Goal: Task Accomplishment & Management: Complete application form

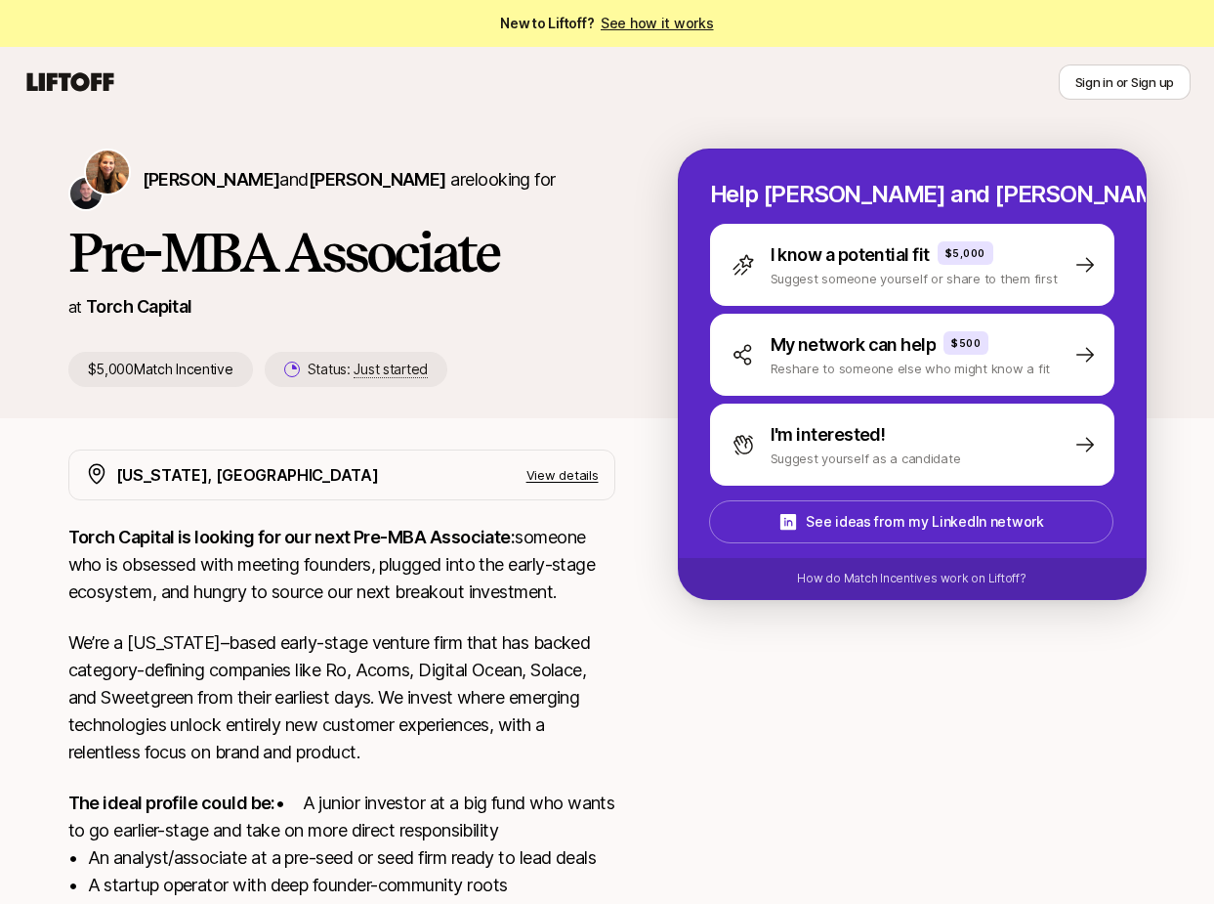
click at [88, 79] on icon at bounding box center [70, 81] width 87 height 19
click at [96, 65] on div "Sign in or Sign up" at bounding box center [606, 81] width 1167 height 35
click at [96, 78] on icon at bounding box center [70, 81] width 87 height 19
click at [653, 21] on link "See how it works" at bounding box center [657, 23] width 113 height 17
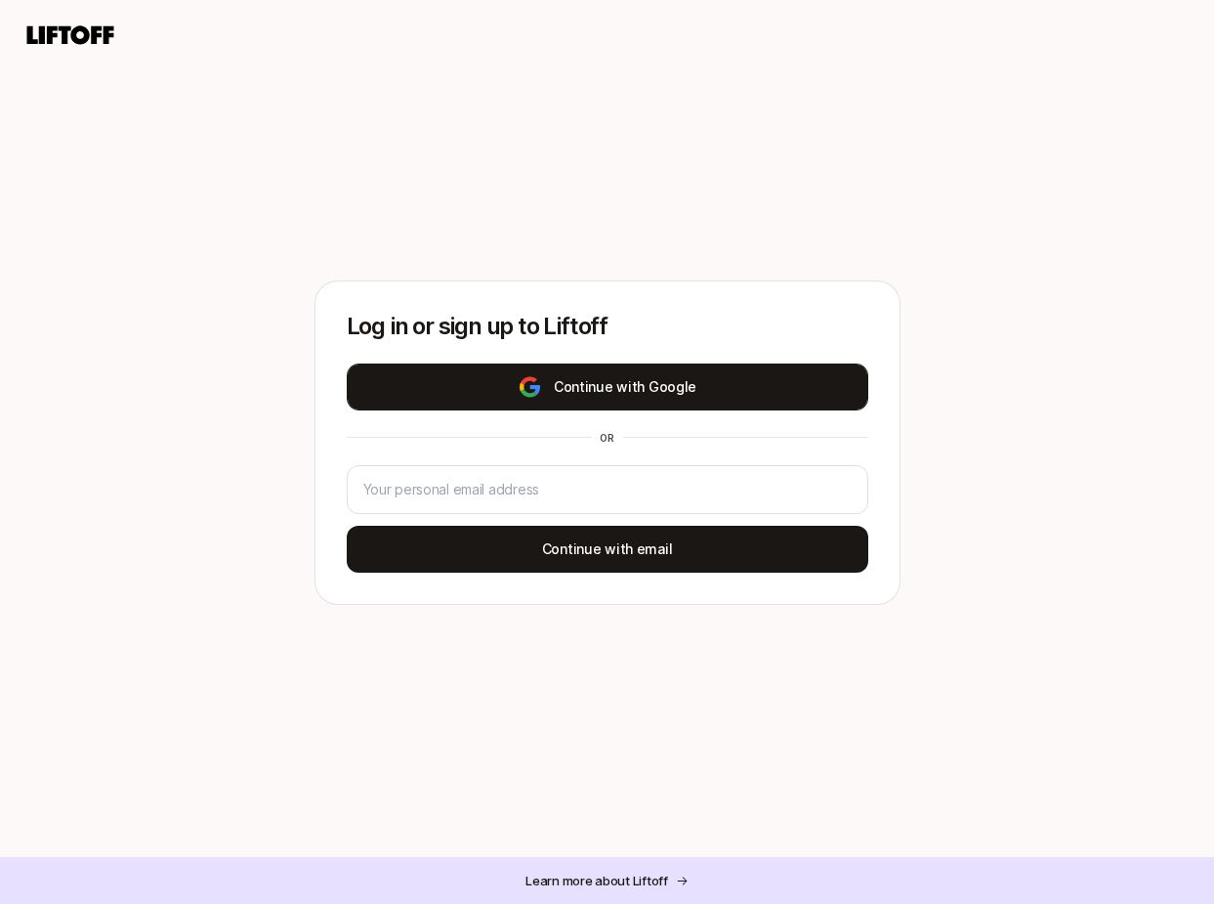
click at [637, 401] on button "Continue with Google" at bounding box center [608, 386] width 522 height 47
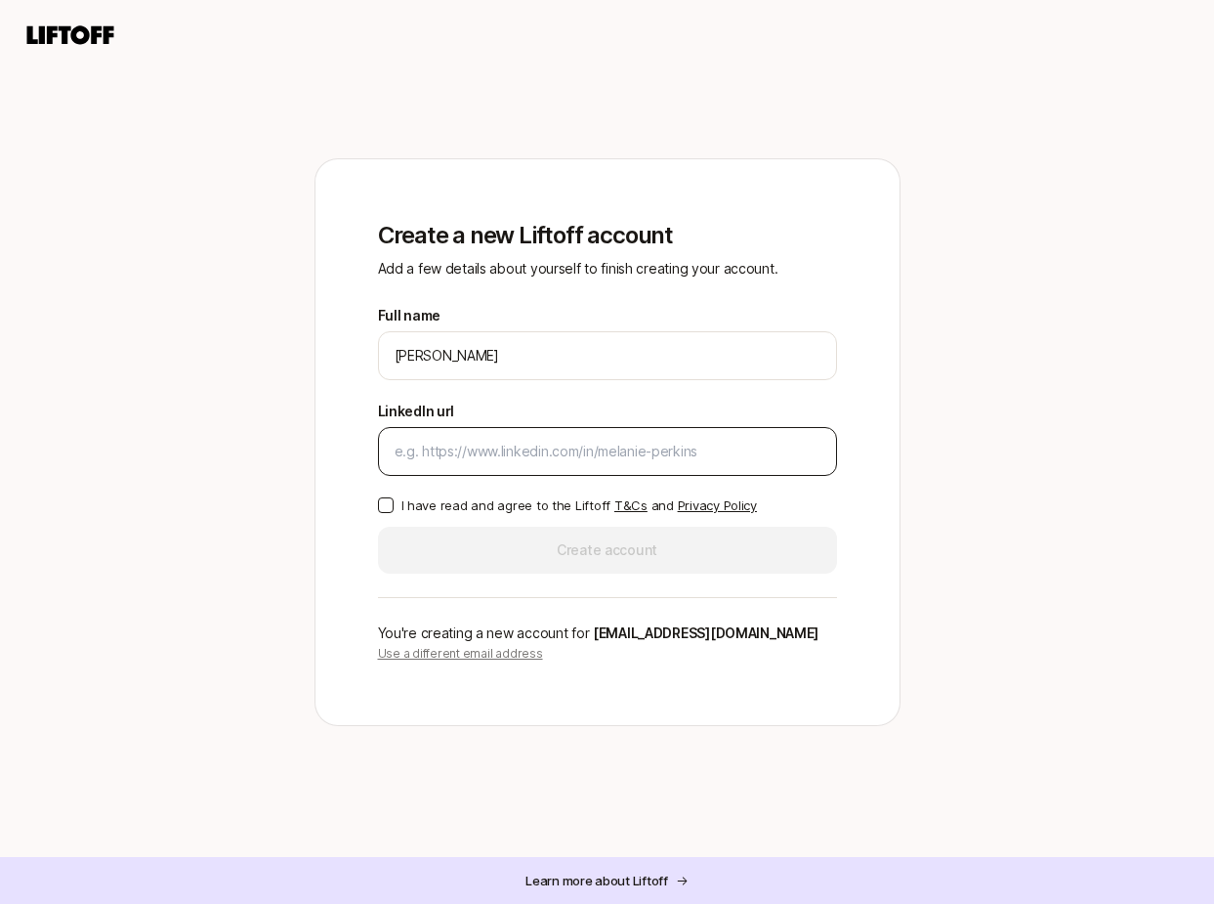
click at [698, 466] on div at bounding box center [607, 451] width 459 height 49
click at [676, 441] on input "LinkedIn url" at bounding box center [608, 451] width 426 height 23
paste input "Trust Fund logo Trust Fund Share Show more options Venture Capital Associate [U…"
type input "Trust Fund logo Trust Fund Share Show more options Venture Capital Associate [U…"
paste input "[URL][DOMAIN_NAME]"
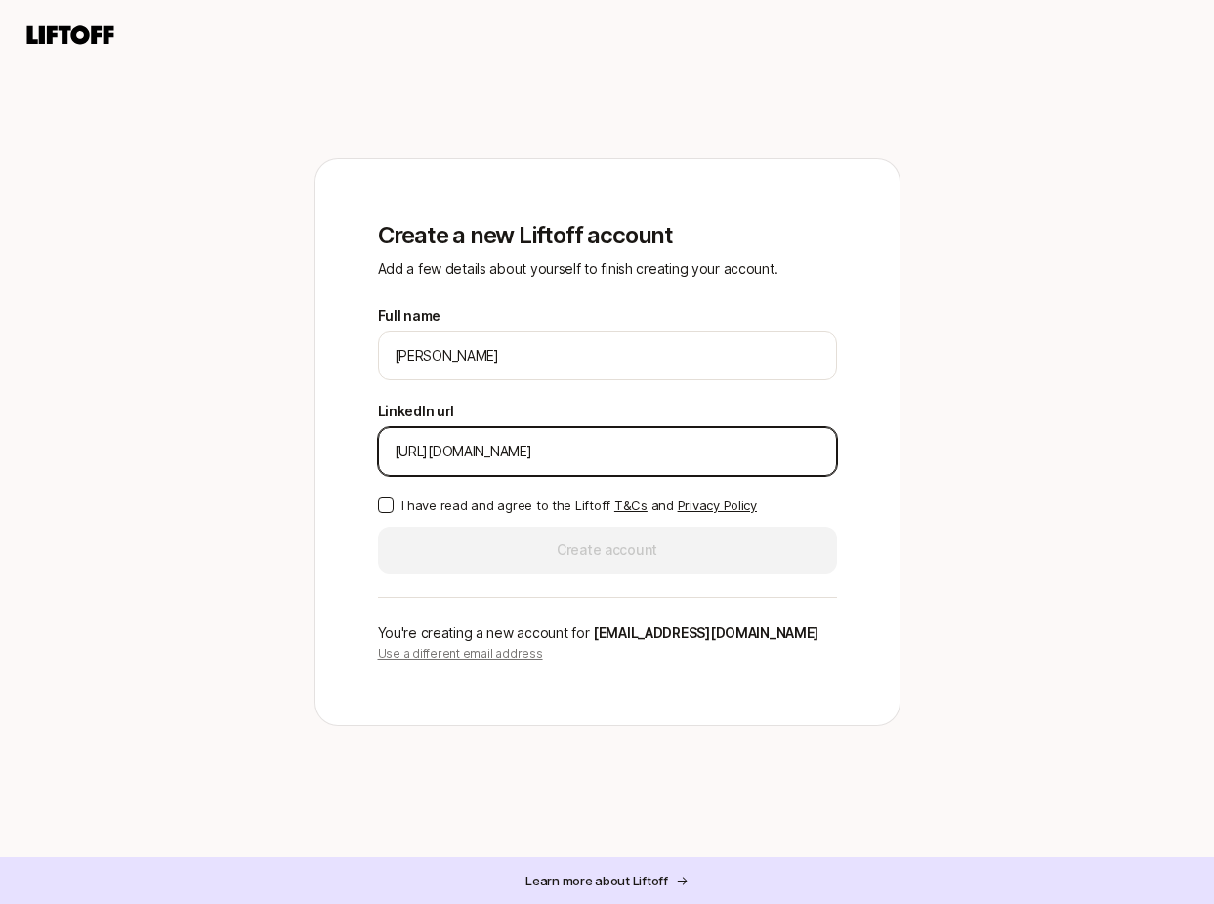
type input "[URL][DOMAIN_NAME]"
click at [405, 492] on div "Full name [PERSON_NAME] We'll use Nia as your preferred name. Change Preferred …" at bounding box center [607, 439] width 459 height 270
click at [400, 503] on label "I have read and agree to the Liftoff T&Cs and Privacy Policy" at bounding box center [607, 505] width 459 height 20
click at [394, 503] on button "I have read and agree to the Liftoff T&Cs and Privacy Policy" at bounding box center [386, 505] width 16 height 16
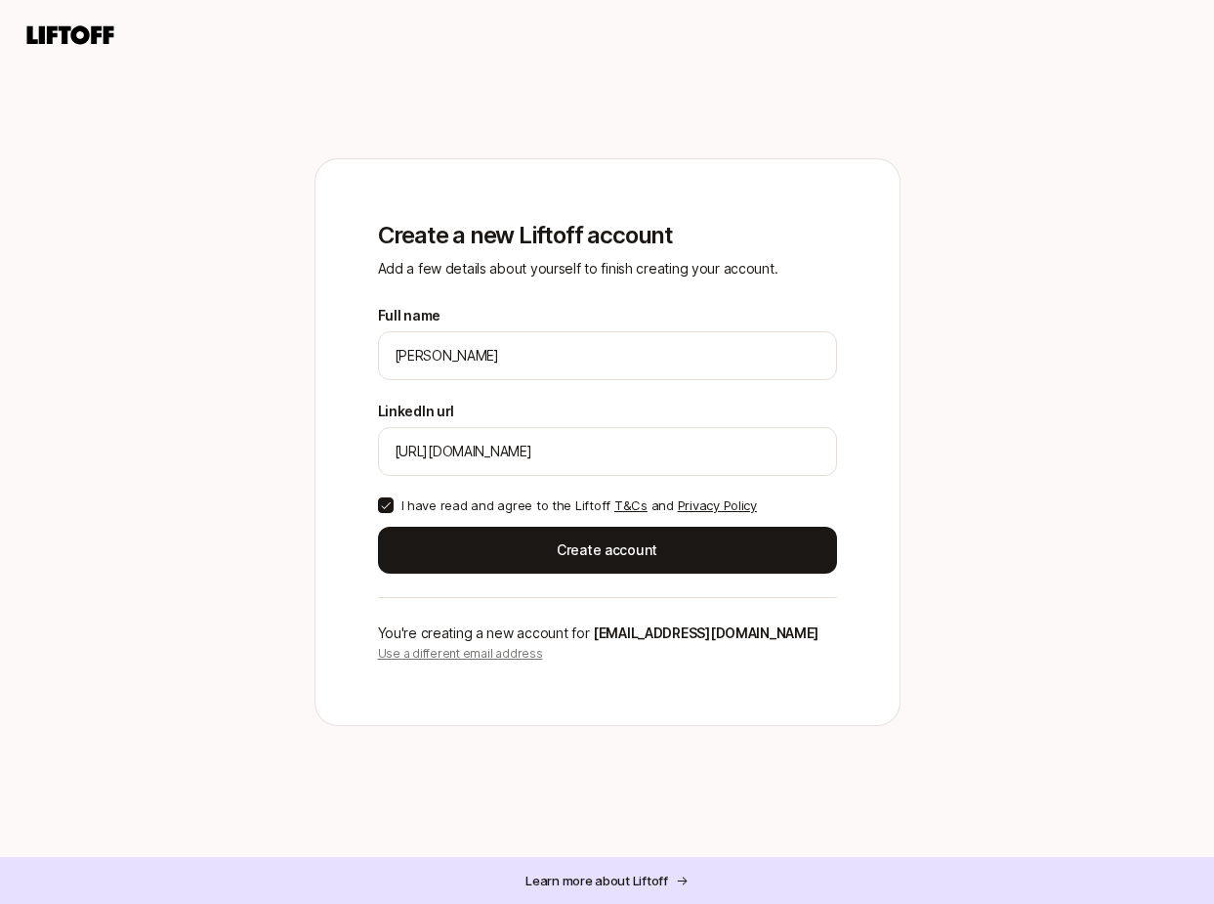
click at [393, 503] on label "I have read and agree to the Liftoff T&Cs and Privacy Policy" at bounding box center [607, 505] width 459 height 20
click at [393, 503] on button "I have read and agree to the Liftoff T&Cs and Privacy Policy" at bounding box center [386, 505] width 16 height 16
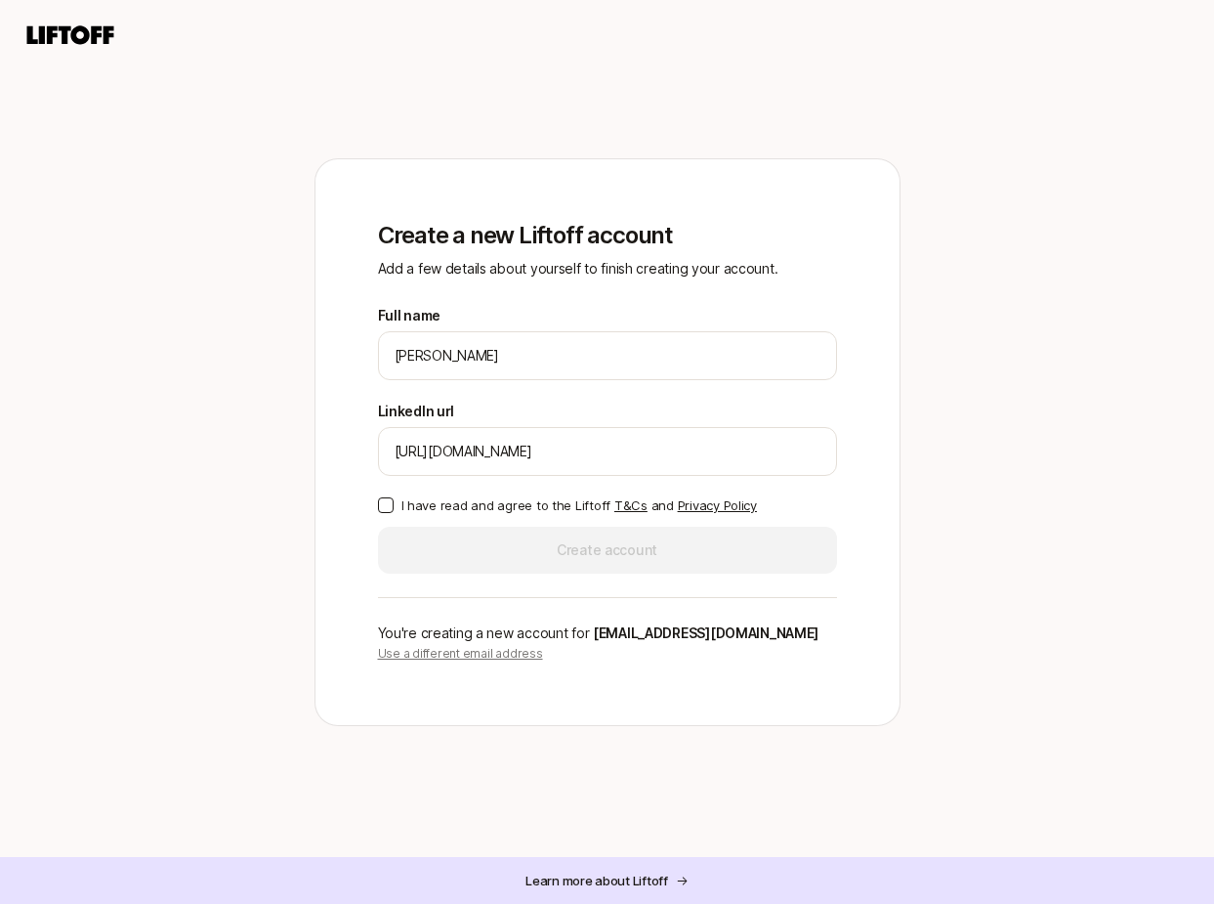
click at [382, 500] on button "I have read and agree to the Liftoff T&Cs and Privacy Policy" at bounding box center [386, 505] width 16 height 16
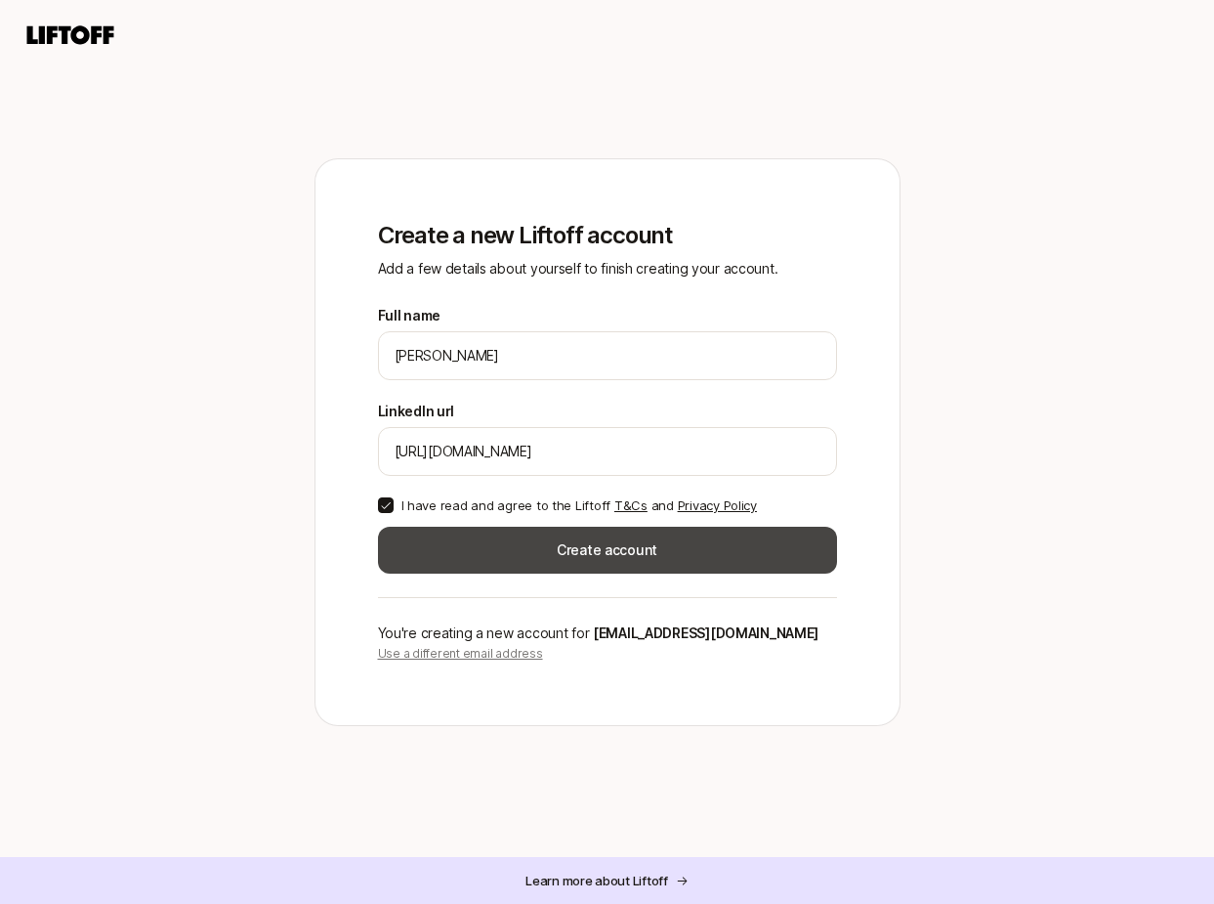
click at [401, 533] on button "Create account" at bounding box center [607, 549] width 459 height 47
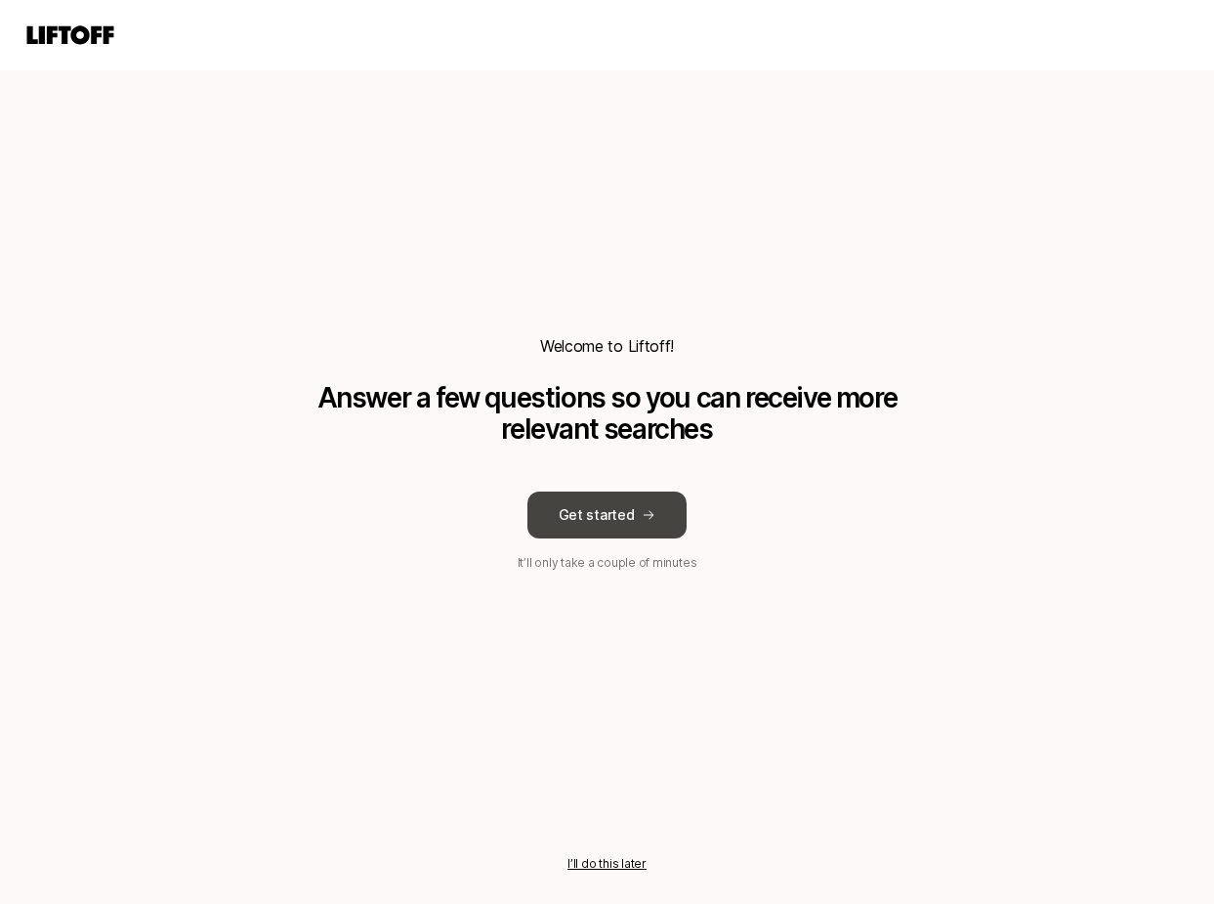
click at [590, 520] on button "Get started" at bounding box center [607, 514] width 160 height 47
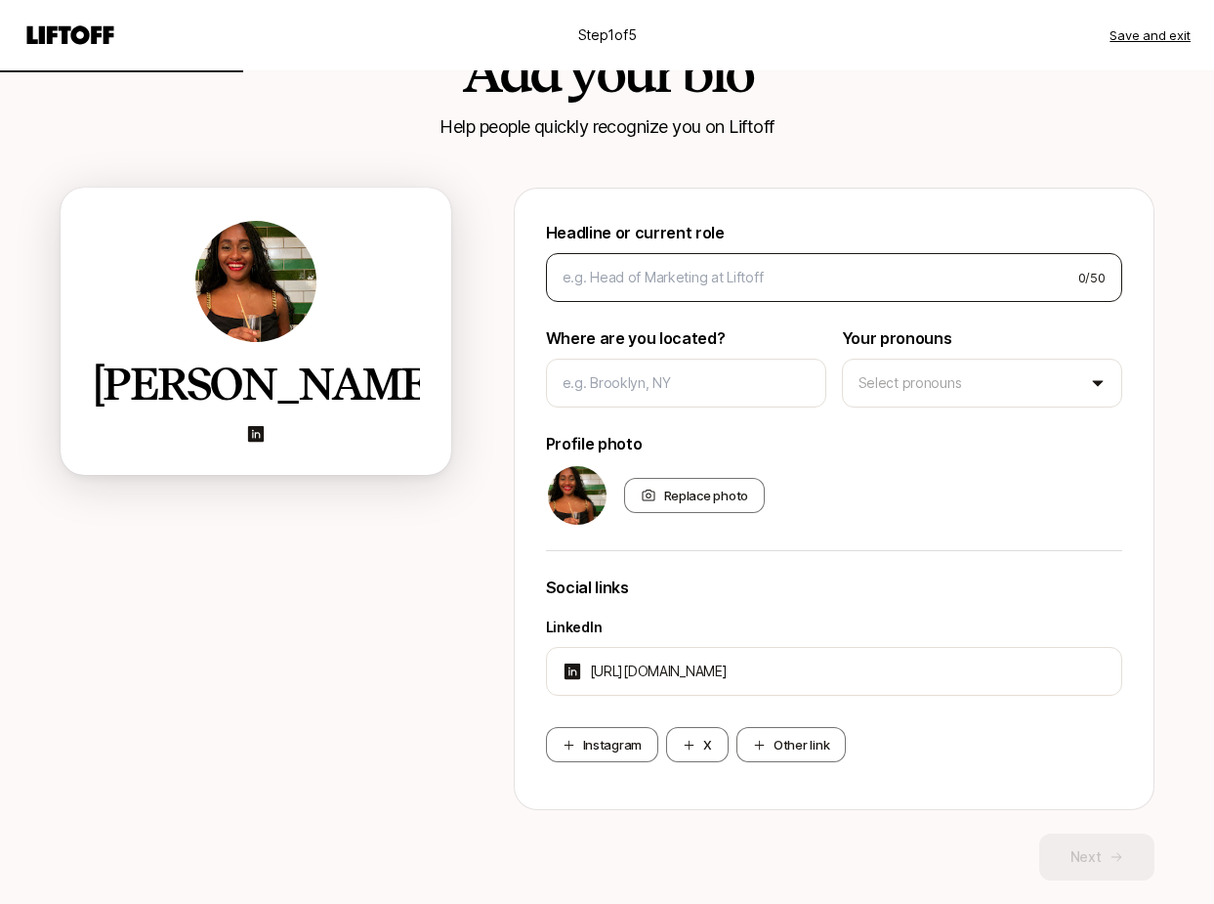
scroll to position [73, 0]
